Goal: Find specific page/section: Find specific page/section

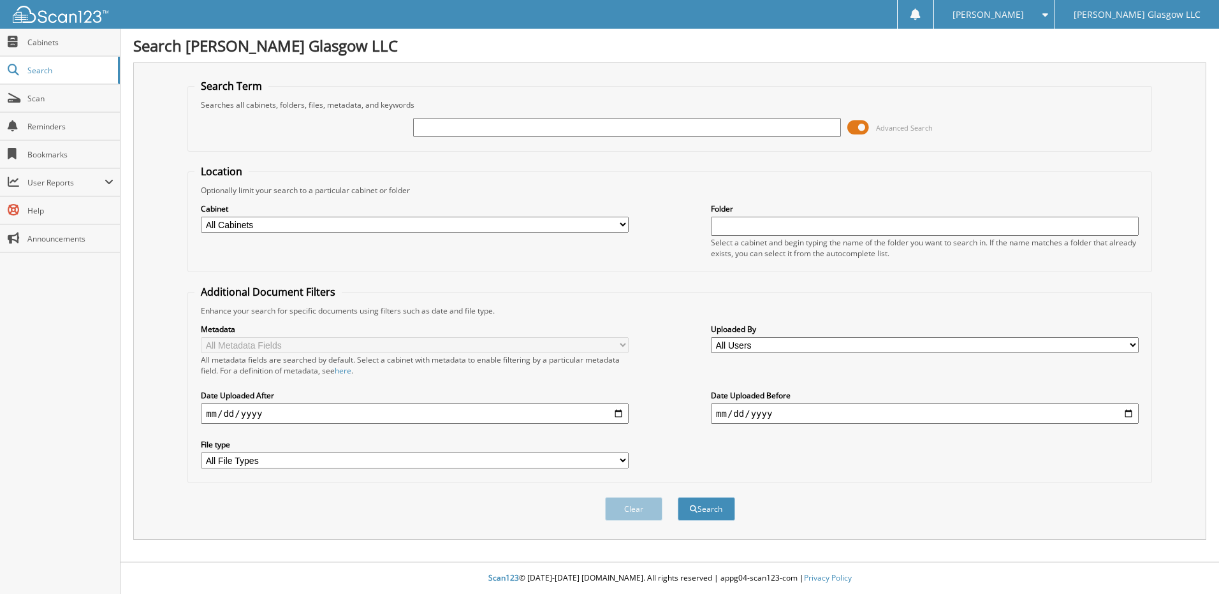
click at [434, 128] on input "text" at bounding box center [627, 127] width 428 height 19
click at [417, 128] on input "U205889" at bounding box center [627, 127] width 428 height 19
type input "HU205889"
click at [678, 497] on button "Search" at bounding box center [706, 509] width 57 height 24
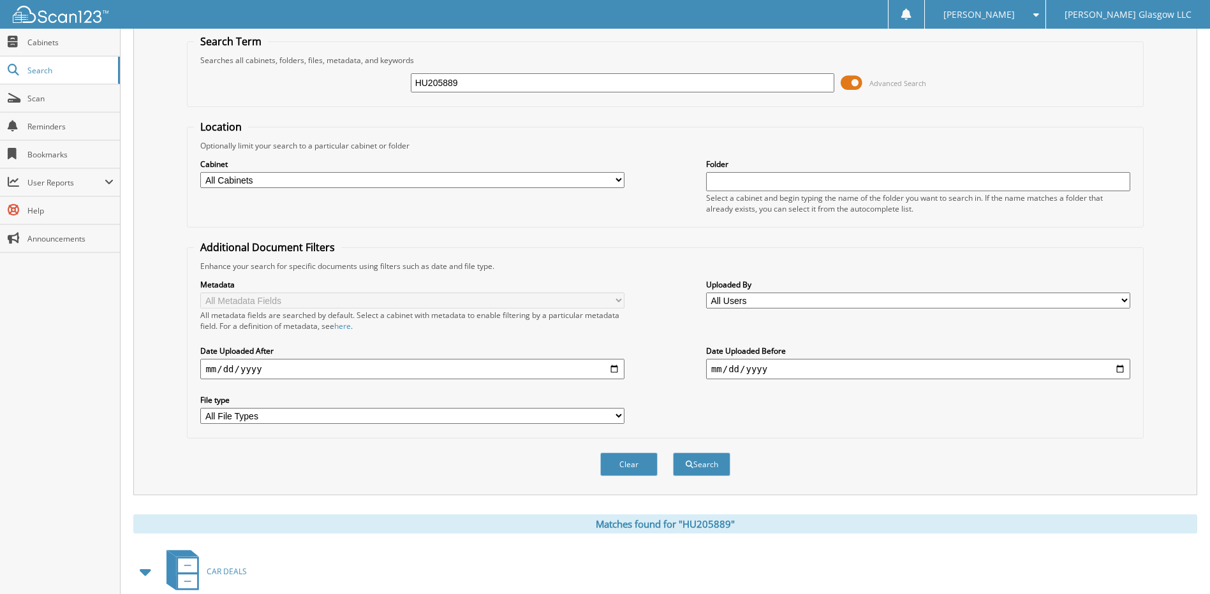
scroll to position [119, 0]
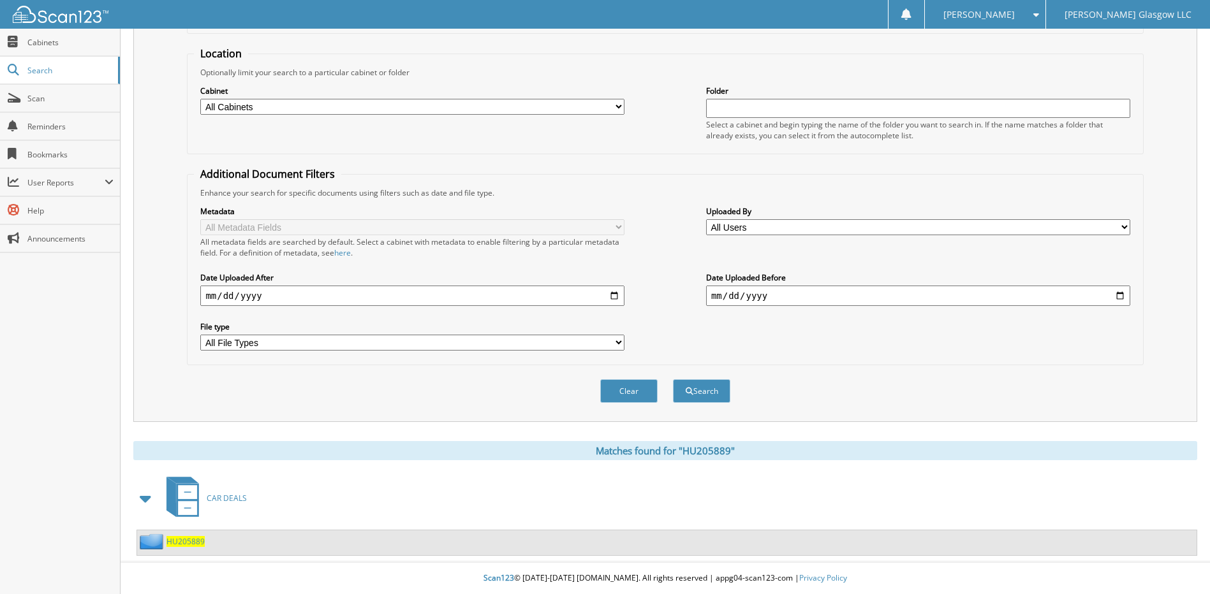
click at [179, 541] on span "HU205889" at bounding box center [185, 541] width 38 height 11
